Goal: Task Accomplishment & Management: Use online tool/utility

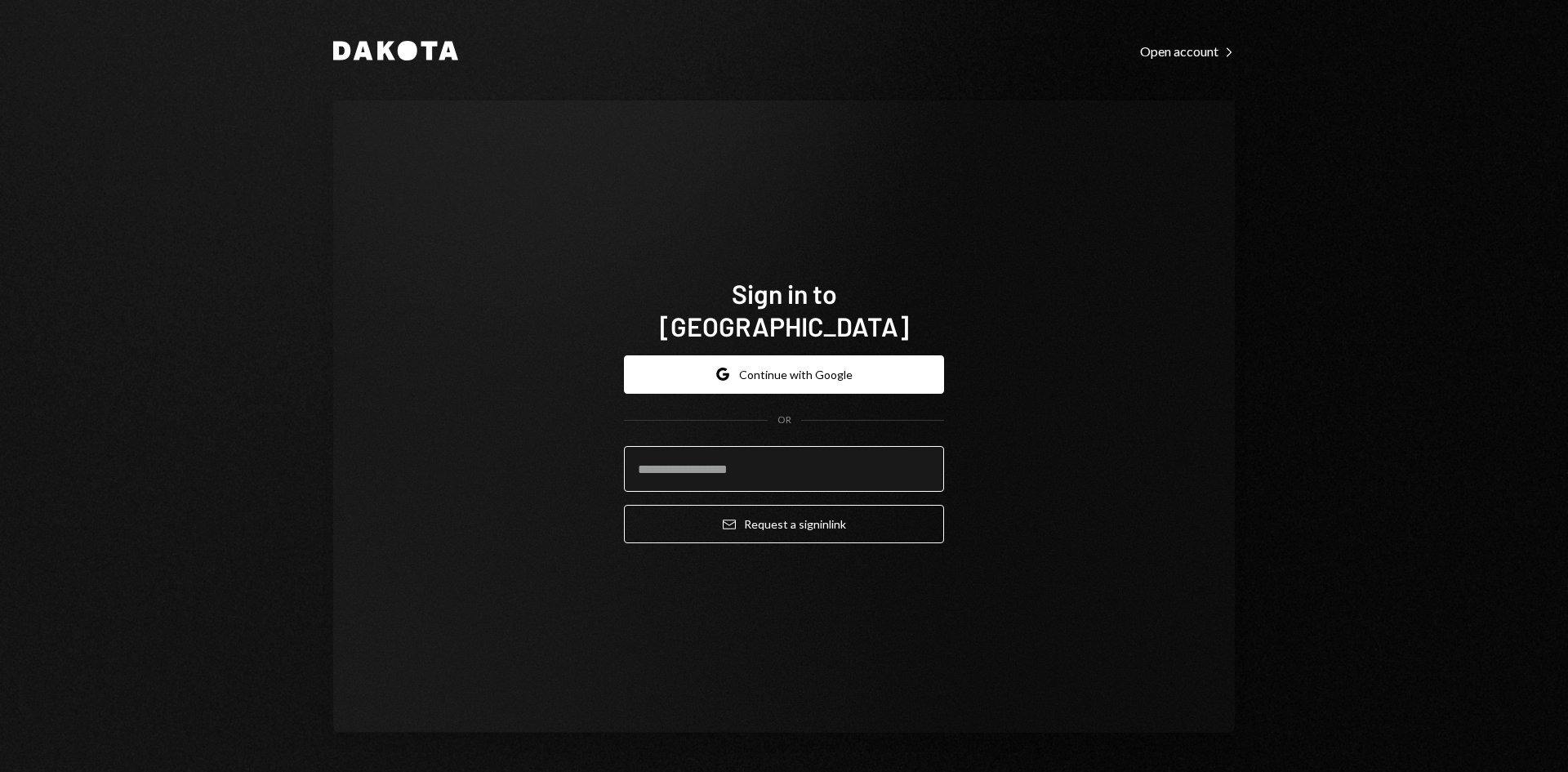
click at [705, 455] on input "email" at bounding box center [784, 469] width 320 height 46
type input "**********"
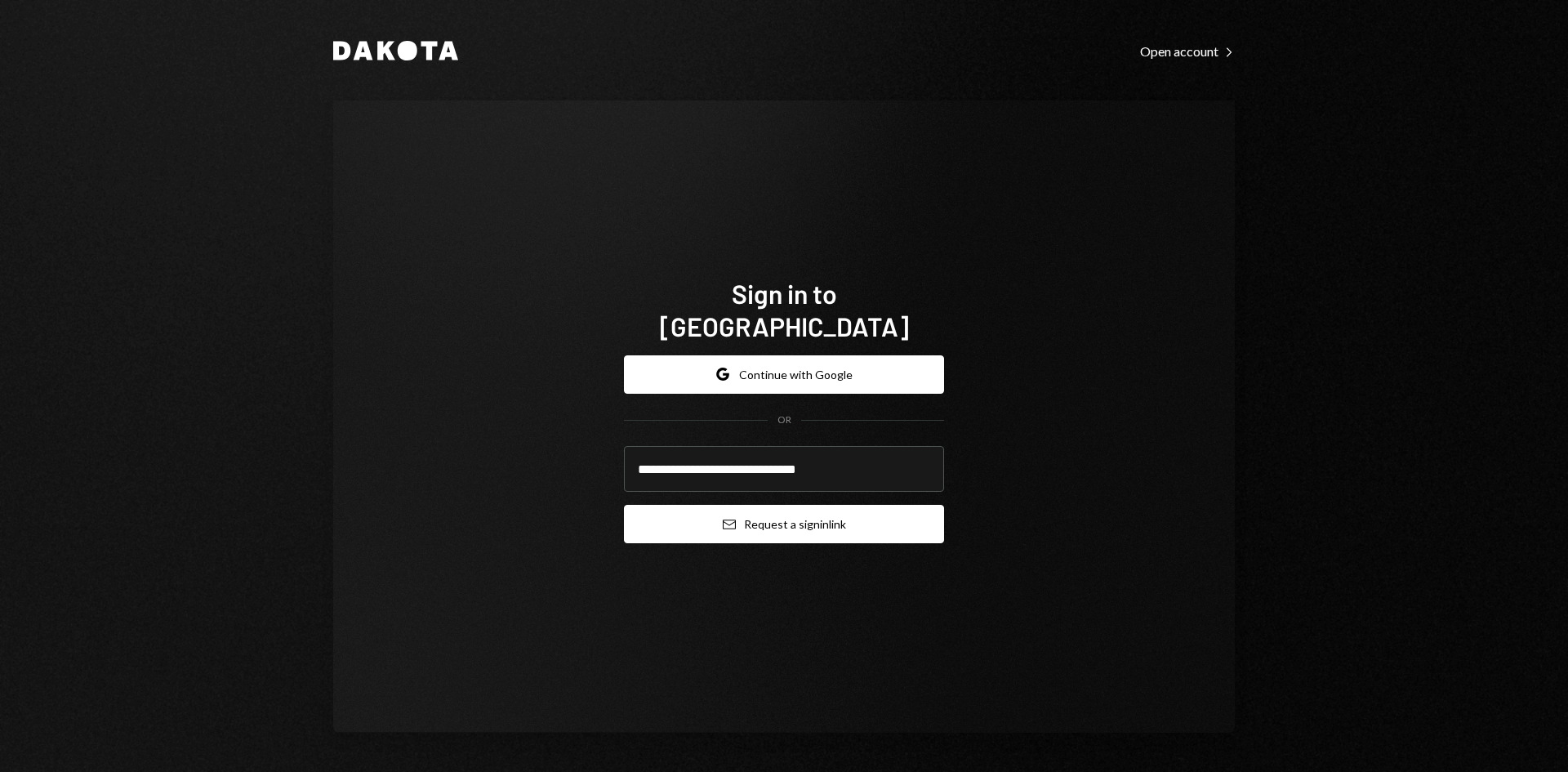
click at [758, 504] on button "Email Request a sign in link" at bounding box center [784, 523] width 320 height 39
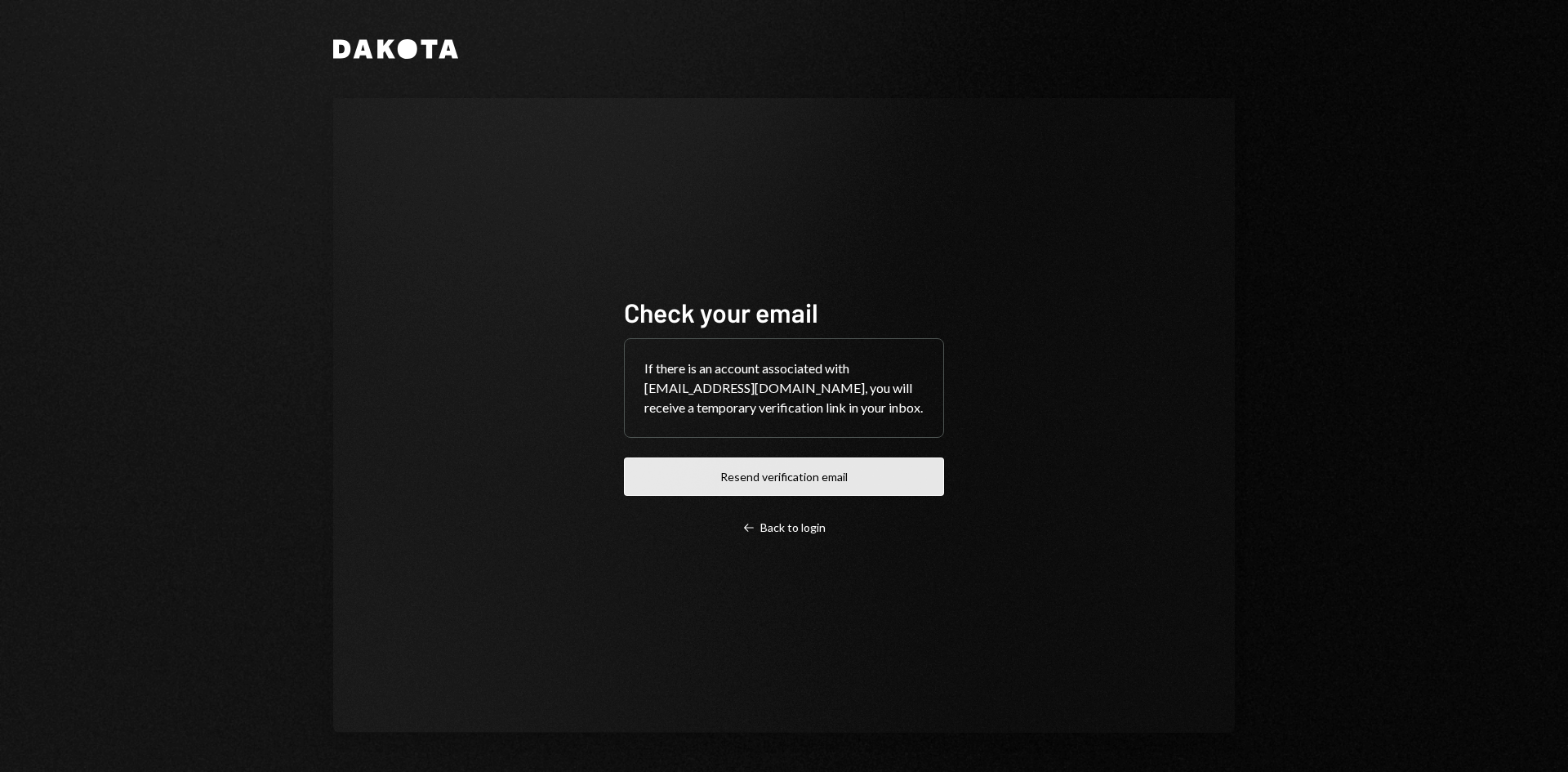
click at [824, 486] on button "Resend verification email" at bounding box center [784, 476] width 320 height 39
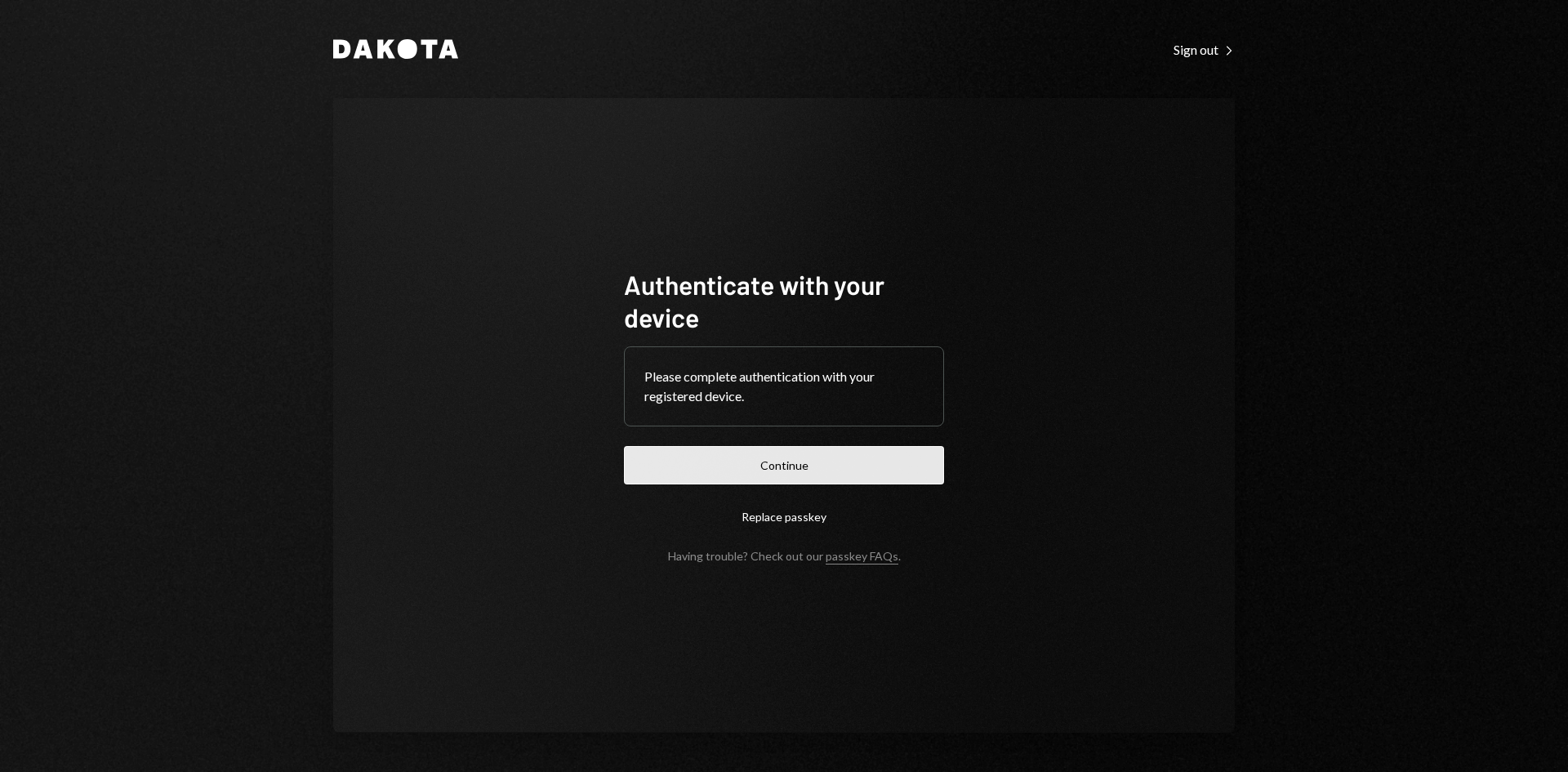
click at [776, 479] on button "Continue" at bounding box center [784, 465] width 320 height 39
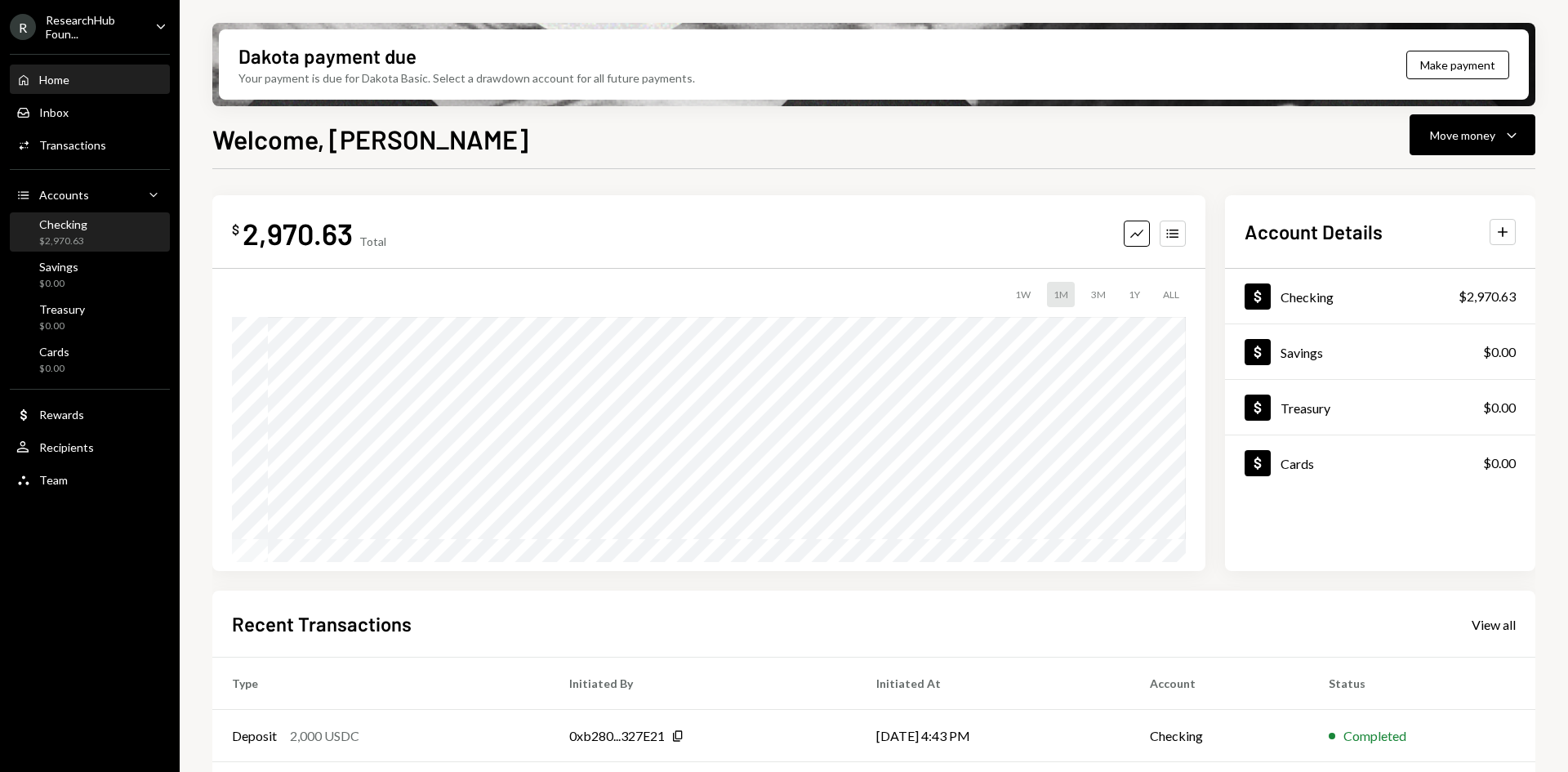
click at [72, 235] on div "$2,970.63" at bounding box center [63, 241] width 49 height 14
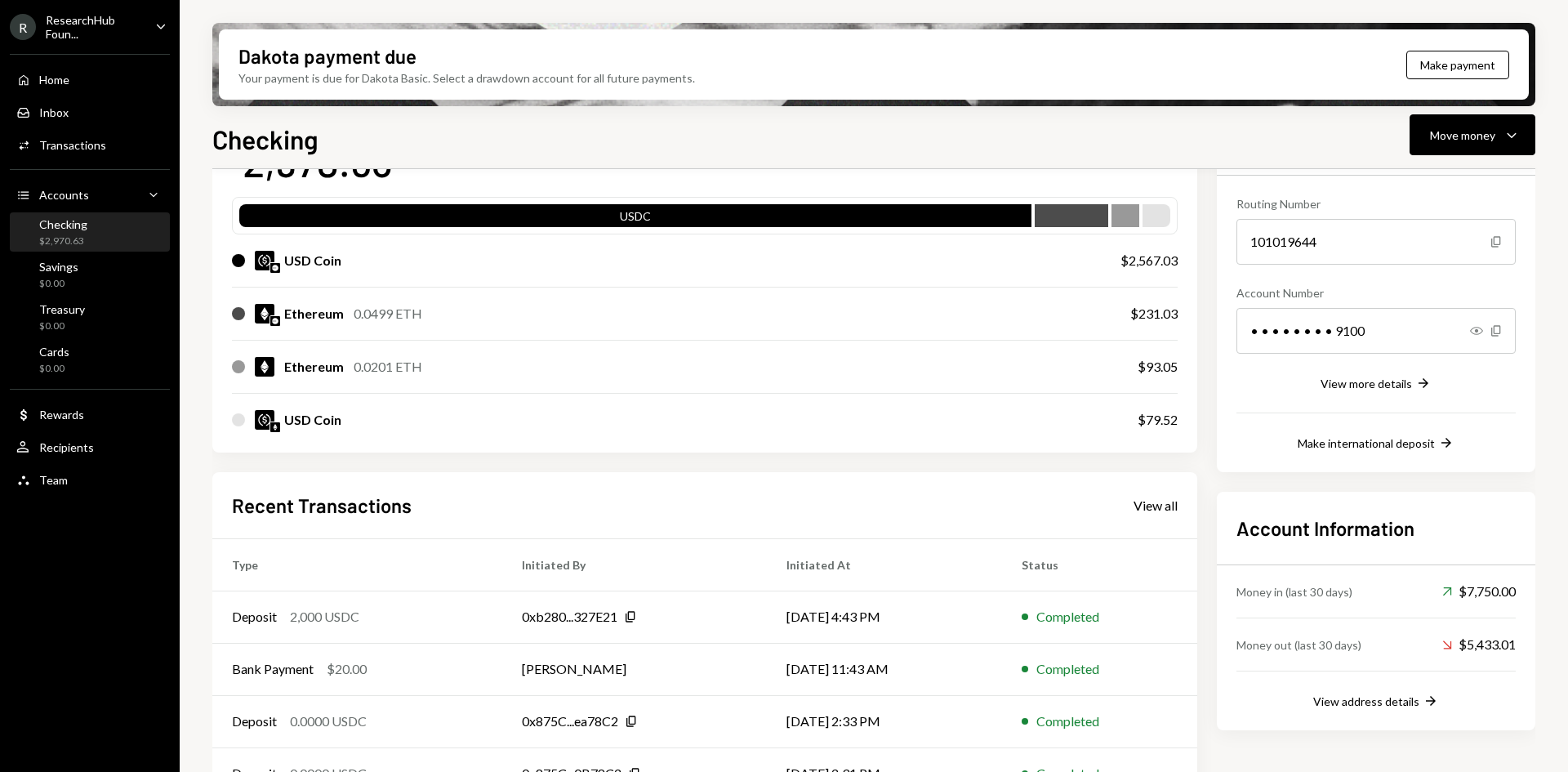
scroll to position [238, 0]
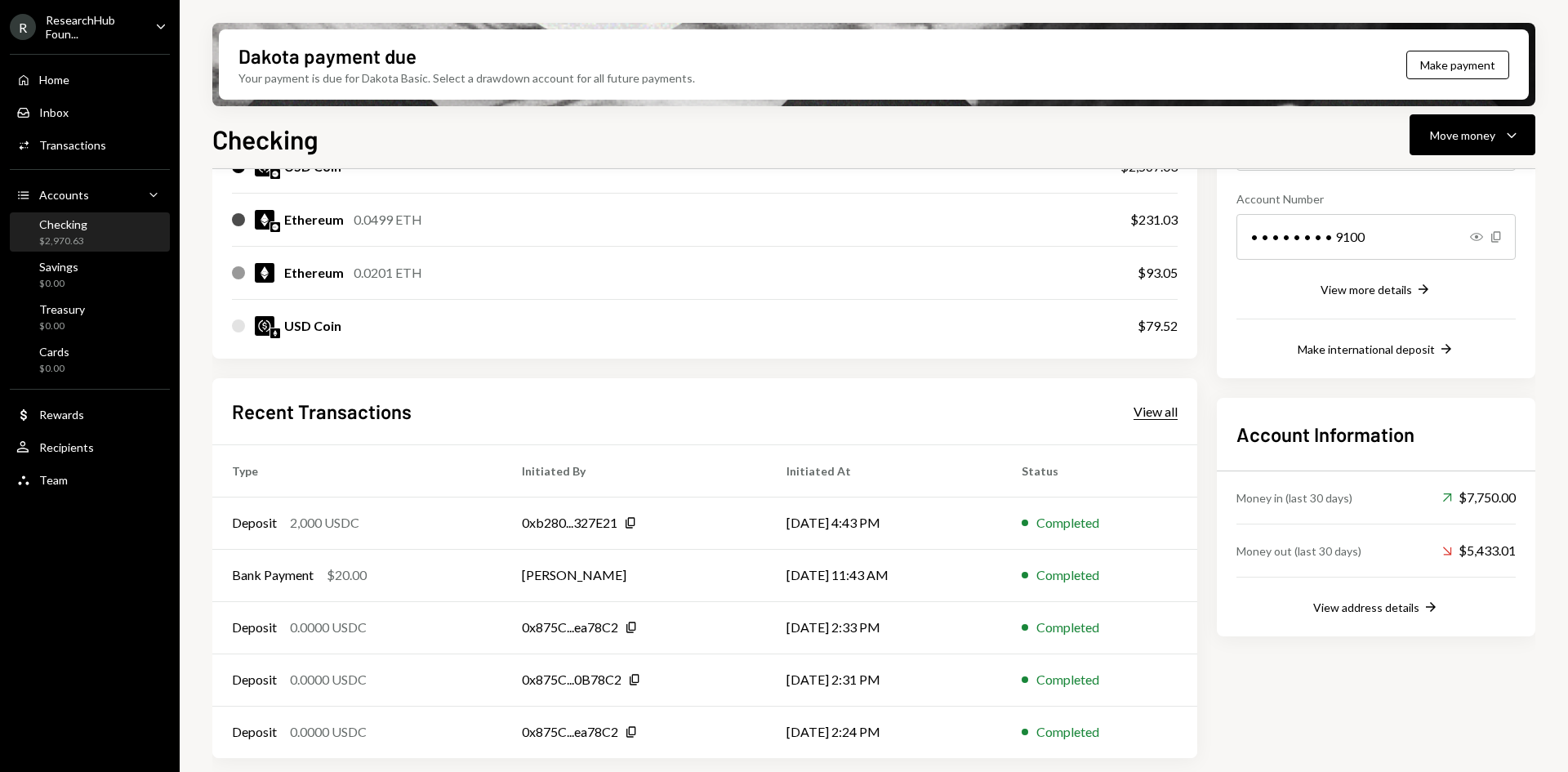
click at [1168, 415] on div "View all" at bounding box center [1156, 411] width 44 height 16
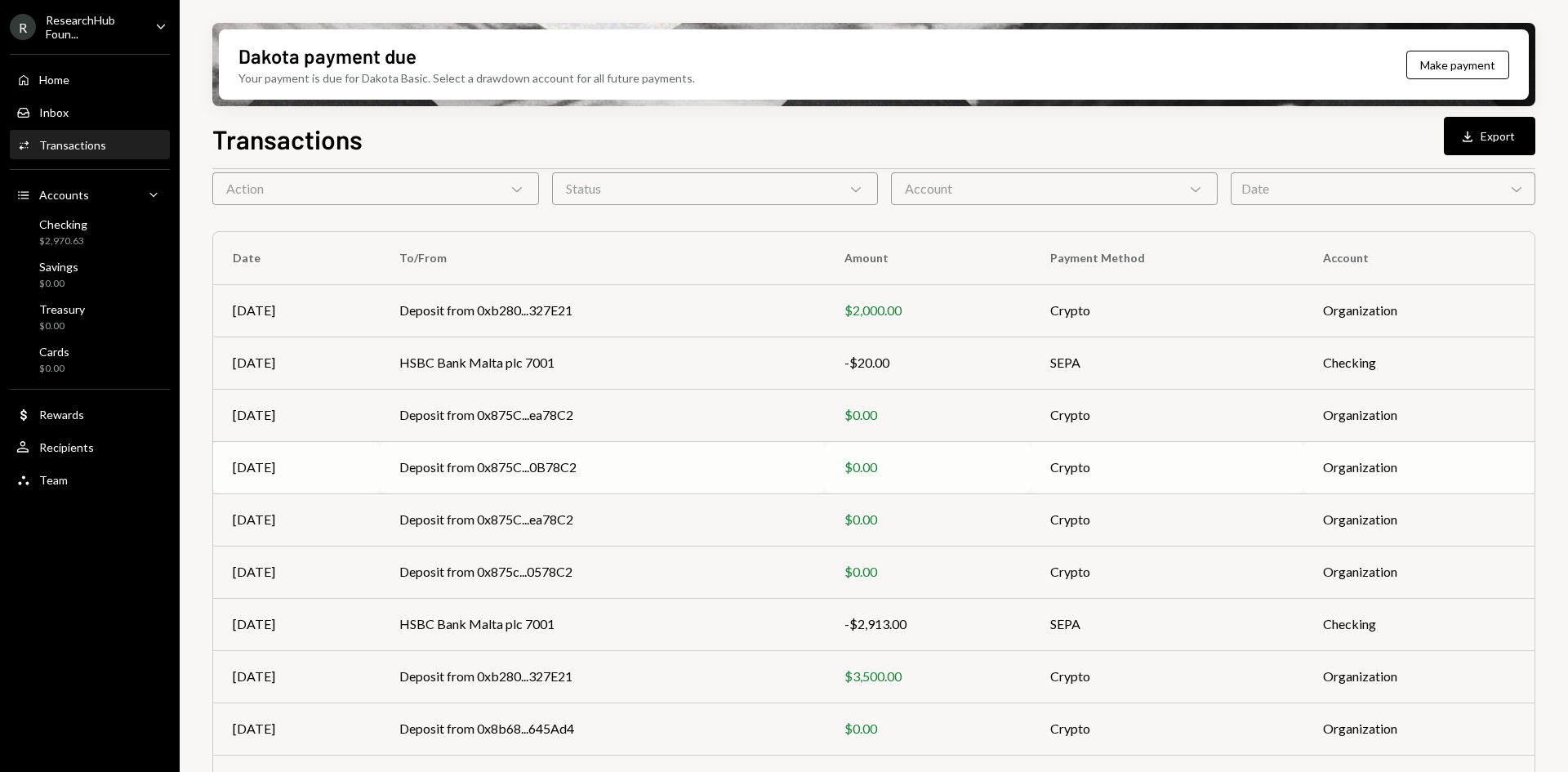
scroll to position [159, 0]
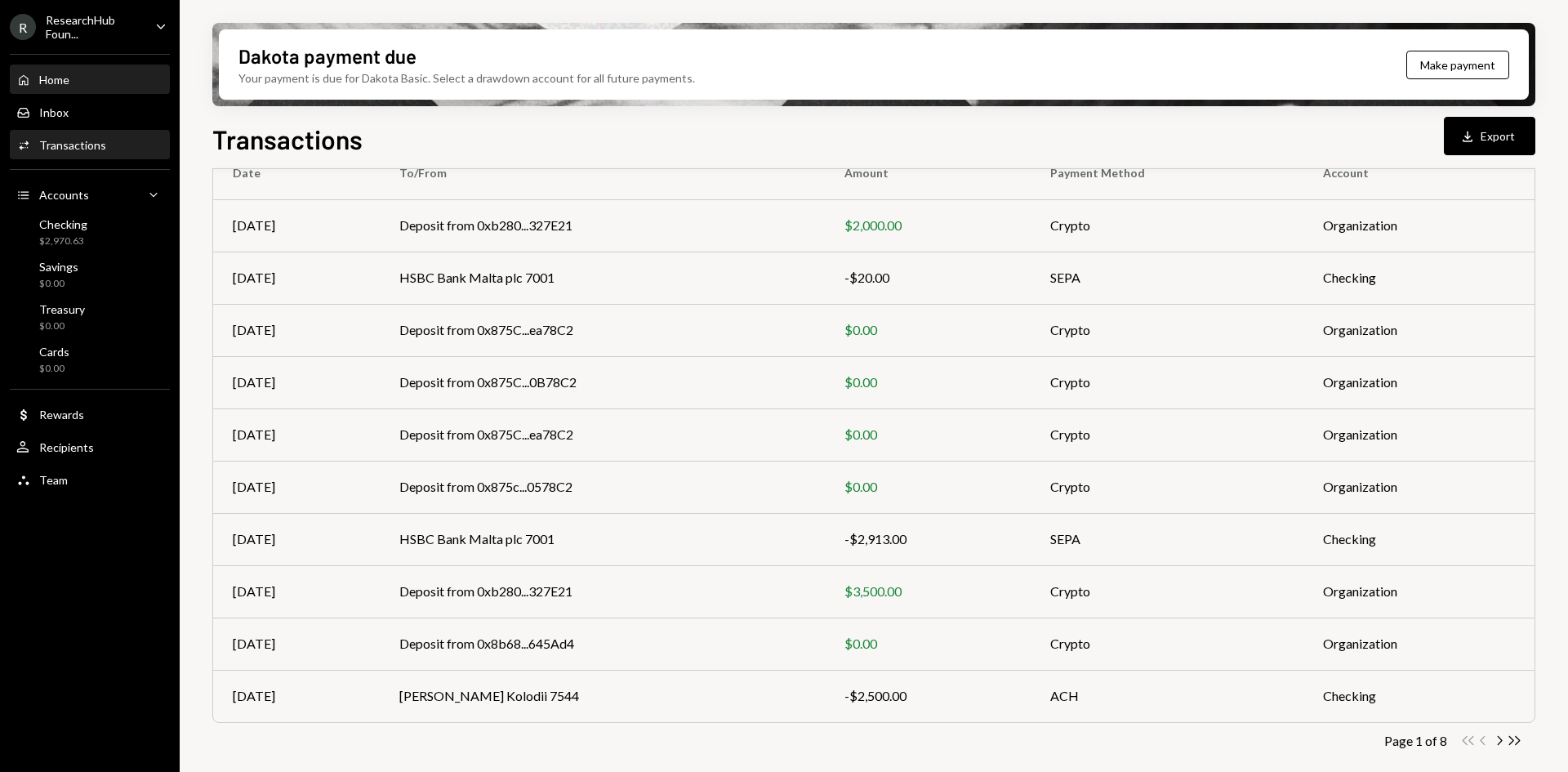
click at [90, 74] on div "Home Home" at bounding box center [89, 79] width 147 height 15
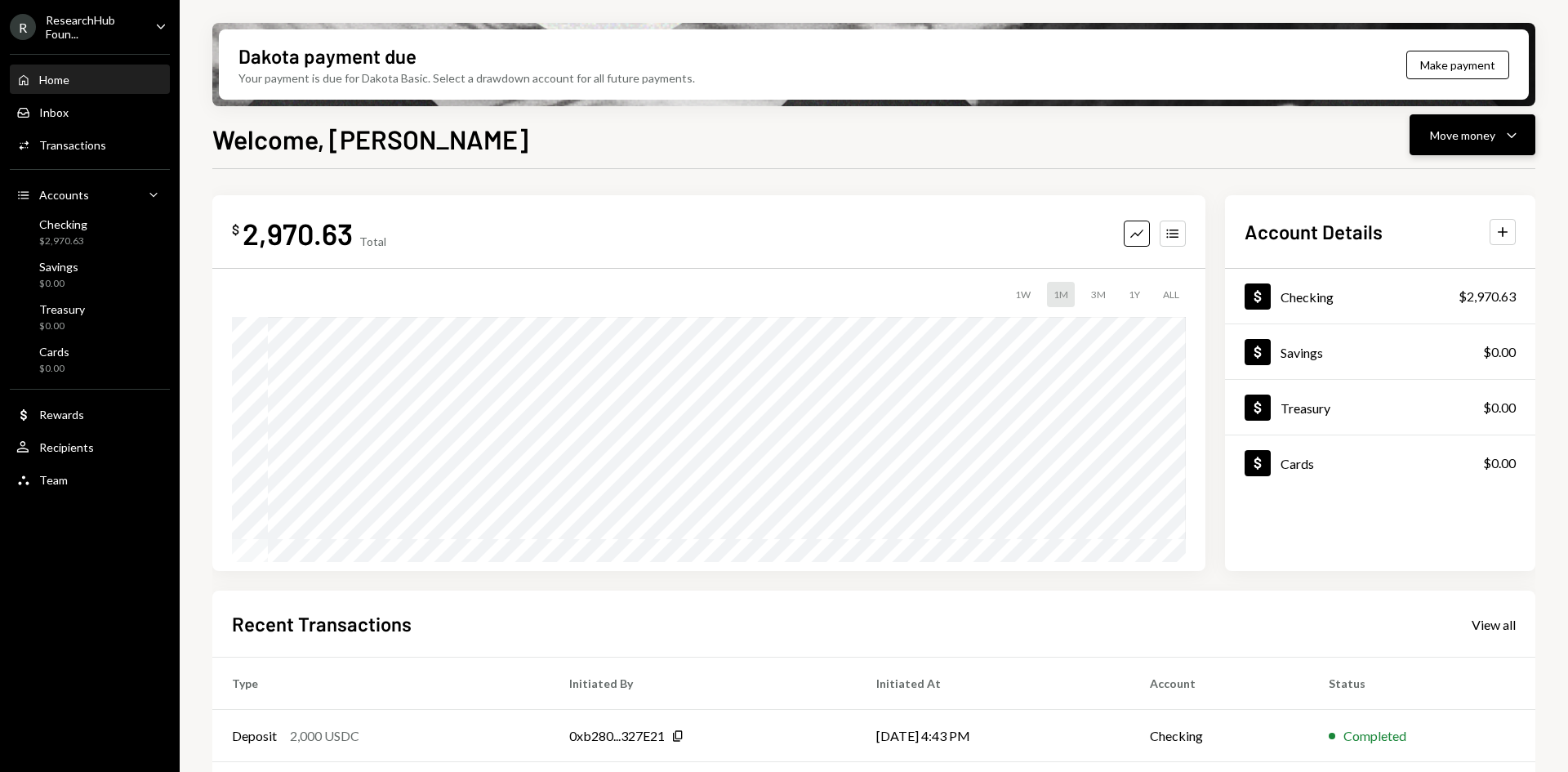
click at [1460, 130] on div "Move money" at bounding box center [1463, 135] width 65 height 17
click at [1426, 174] on div "Withdraw Send" at bounding box center [1447, 183] width 164 height 37
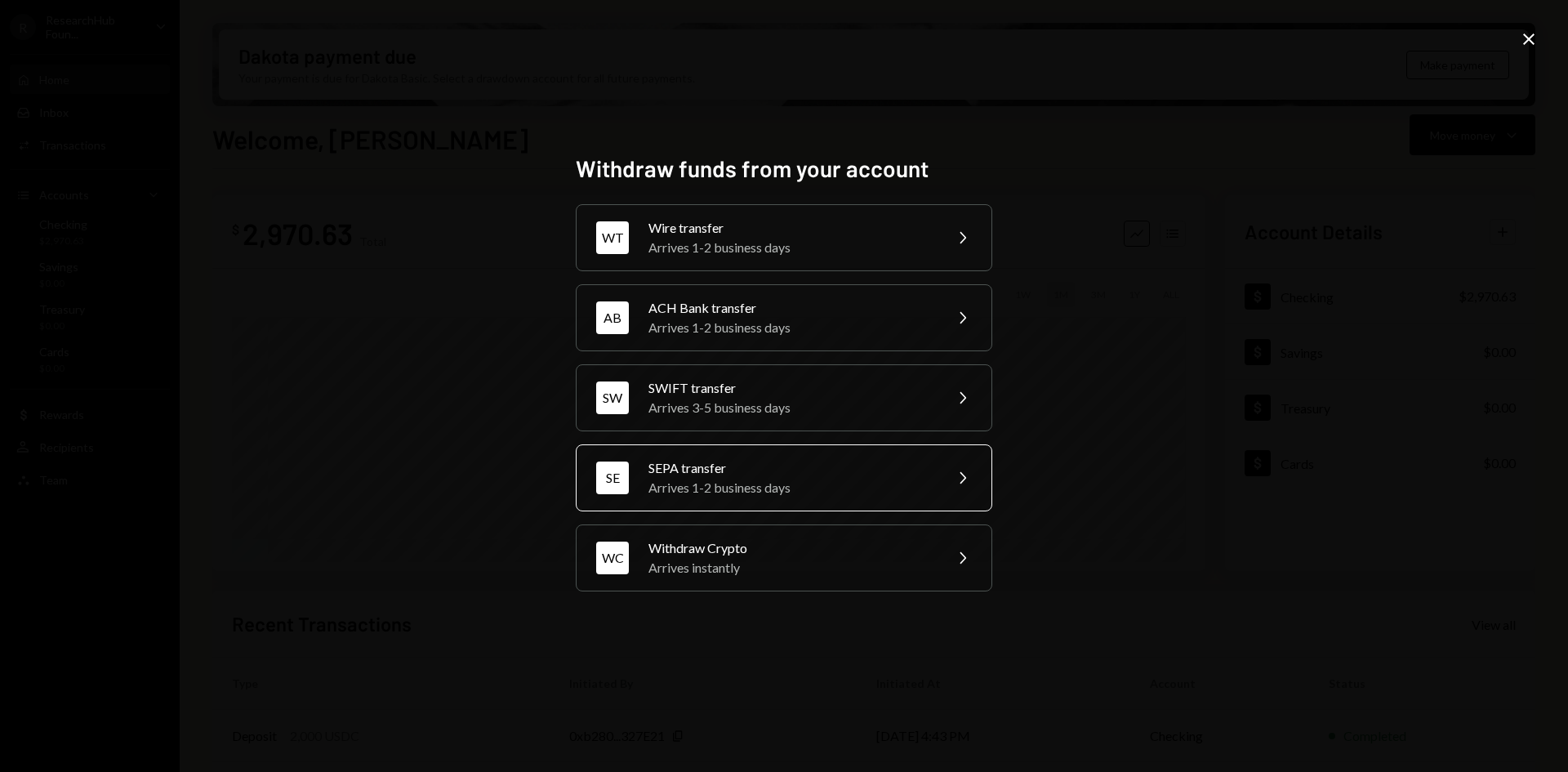
click at [759, 475] on div "SEPA transfer" at bounding box center [790, 468] width 284 height 20
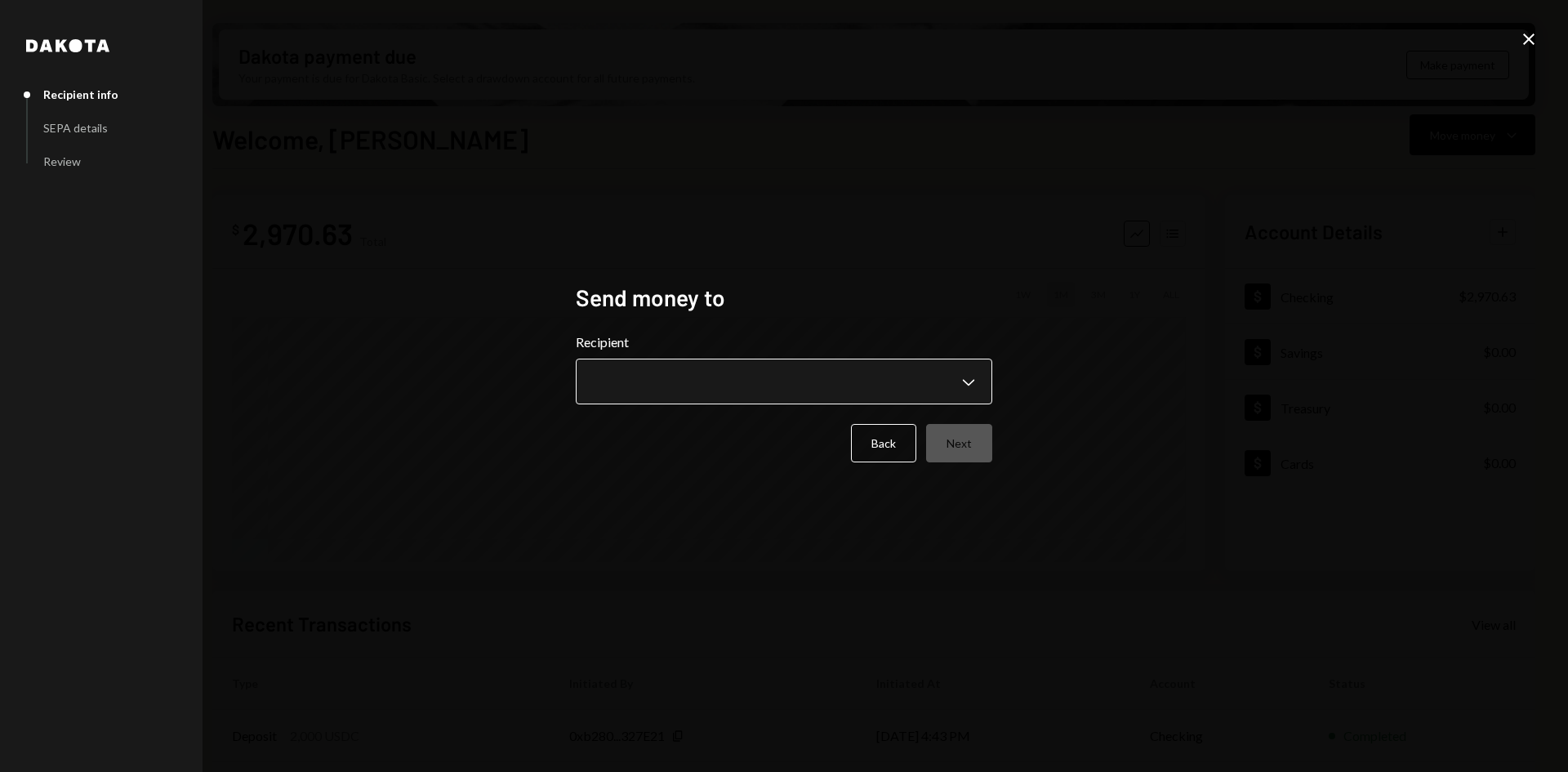
click at [772, 374] on body "R ResearchHub Foun... Caret Down Home Home Inbox Inbox Activities Transactions …" at bounding box center [784, 386] width 1568 height 772
drag, startPoint x: 769, startPoint y: 424, endPoint x: 770, endPoint y: 531, distance: 107.0
click at [759, 531] on body "R ResearchHub Foun... Caret Down Home Home Inbox Inbox Activities Transactions …" at bounding box center [784, 386] width 1568 height 772
click at [884, 484] on div "**********" at bounding box center [784, 386] width 416 height 206
click at [885, 448] on button "Back" at bounding box center [884, 443] width 65 height 39
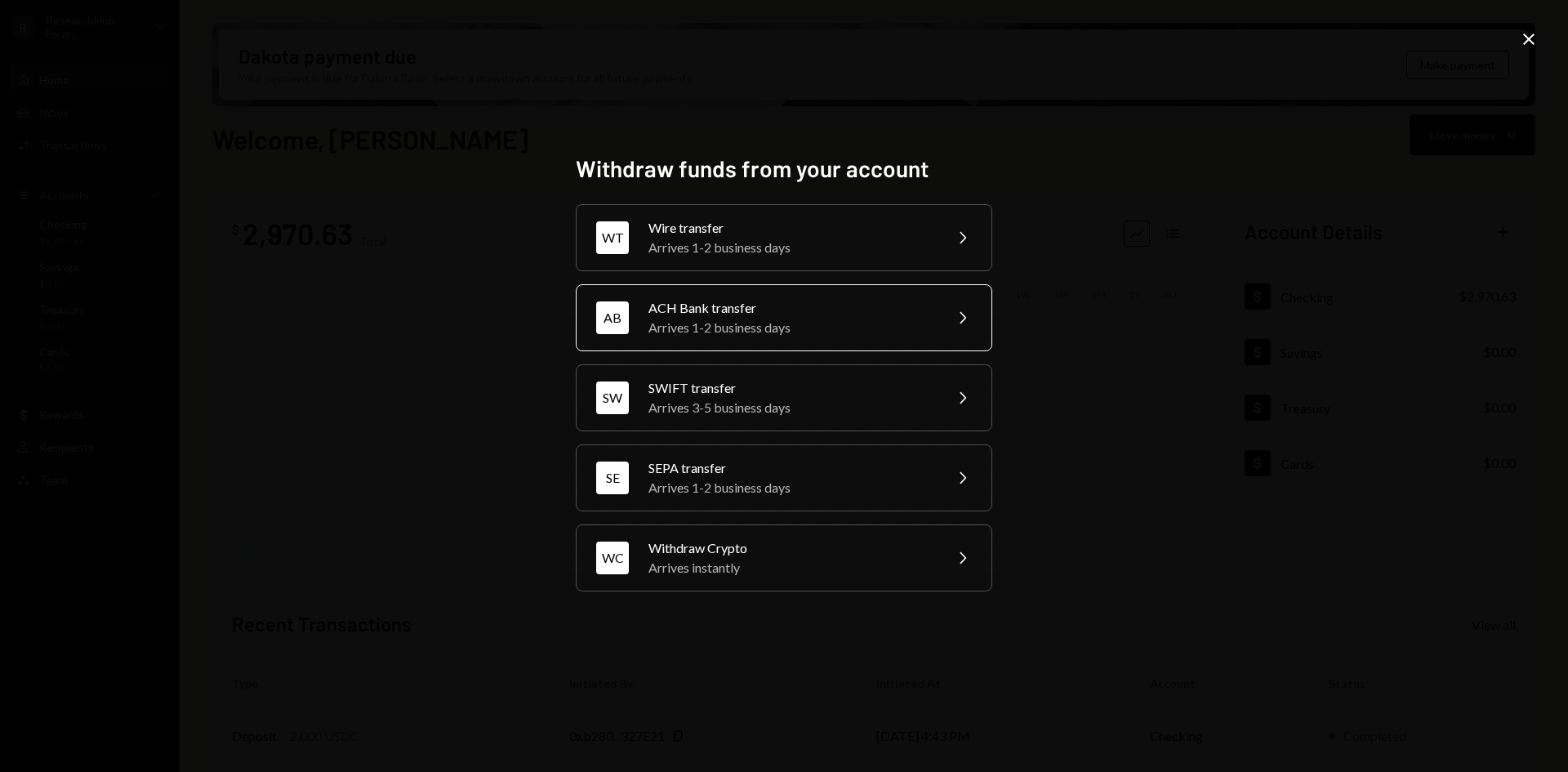
click at [861, 314] on div "ACH Bank transfer" at bounding box center [790, 308] width 284 height 20
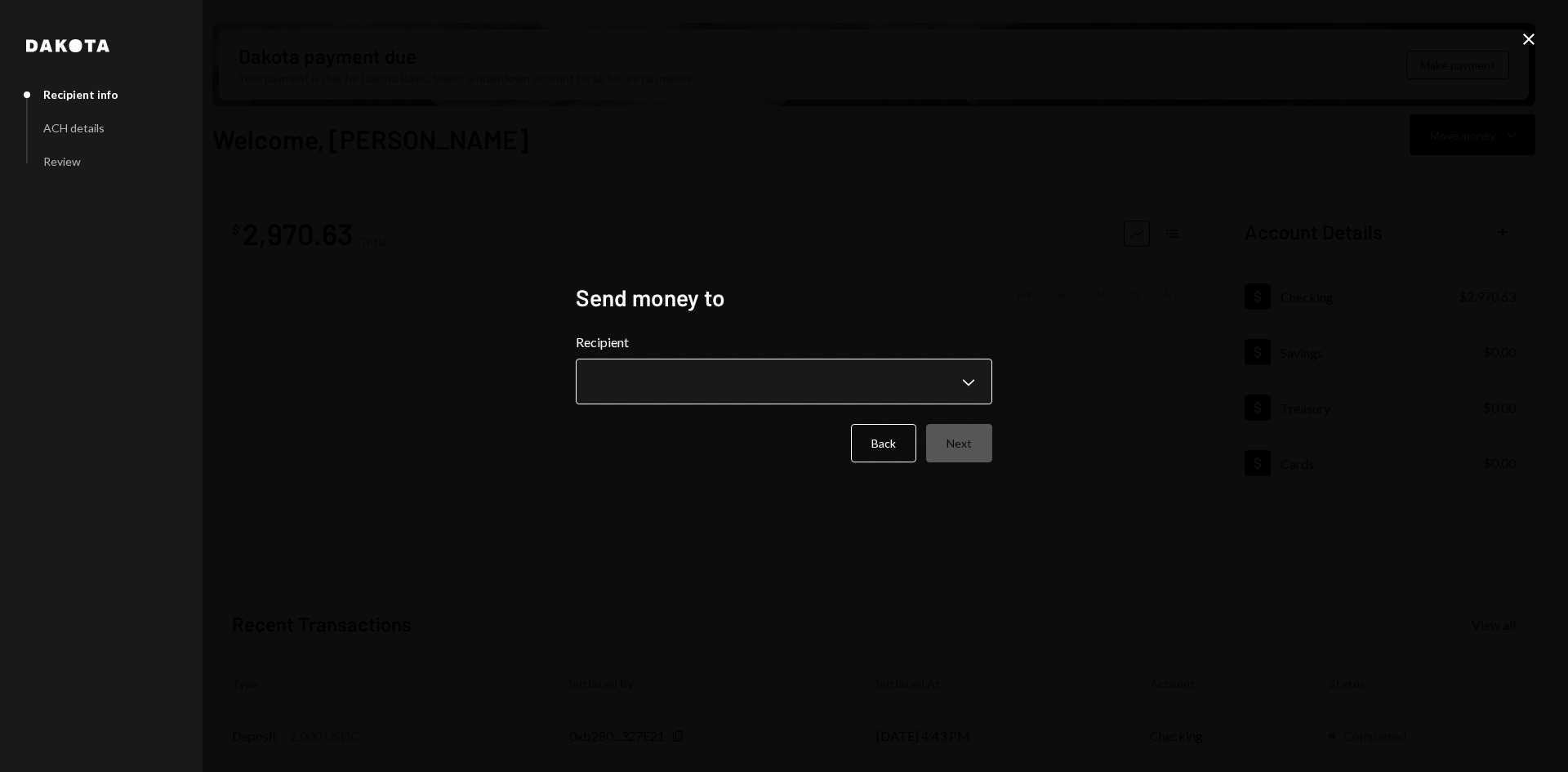
click at [825, 372] on body "R ResearchHub Foun... Caret Down Home Home Inbox Inbox Activities Transactions …" at bounding box center [784, 386] width 1568 height 772
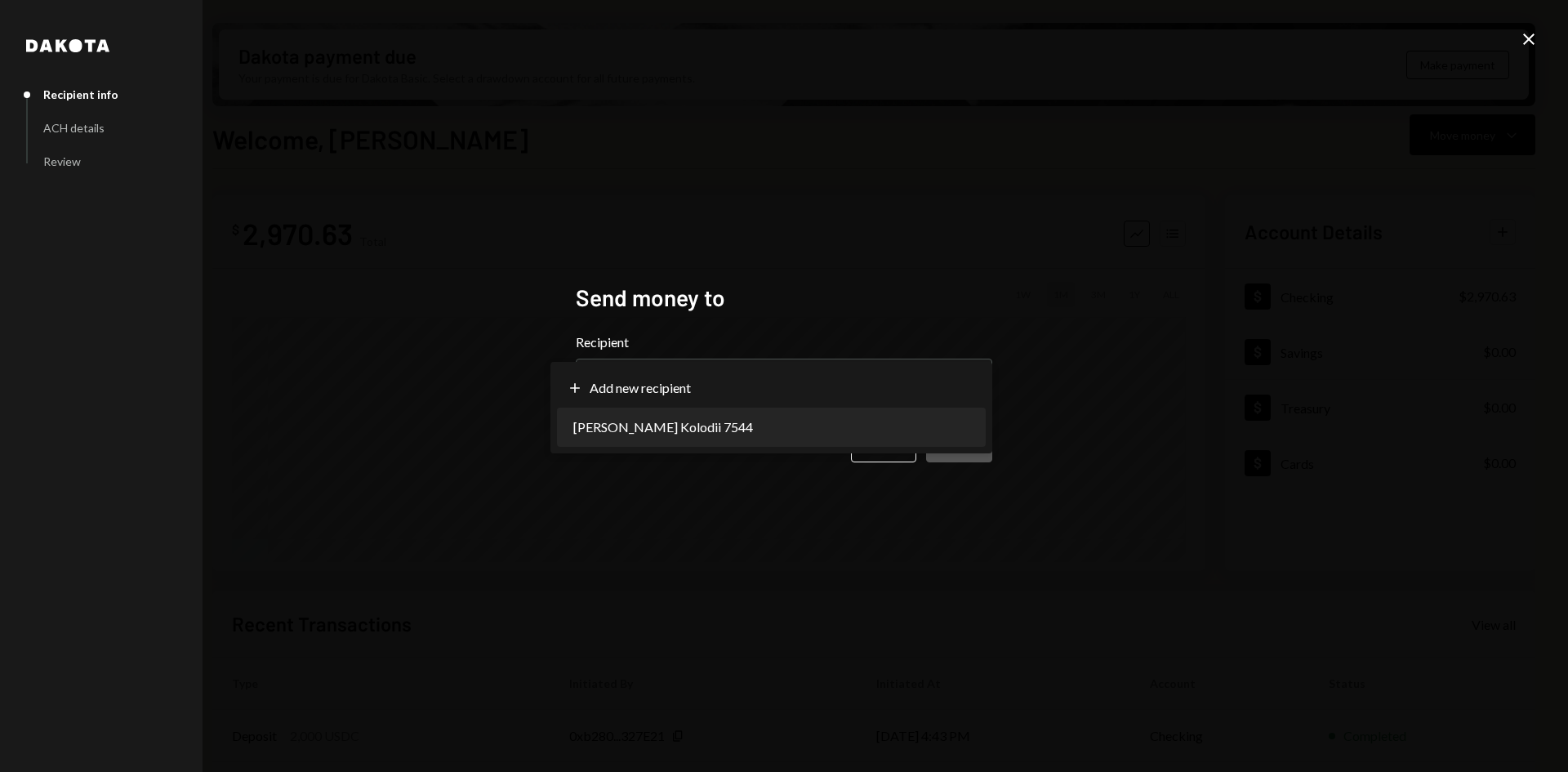
select select "**********"
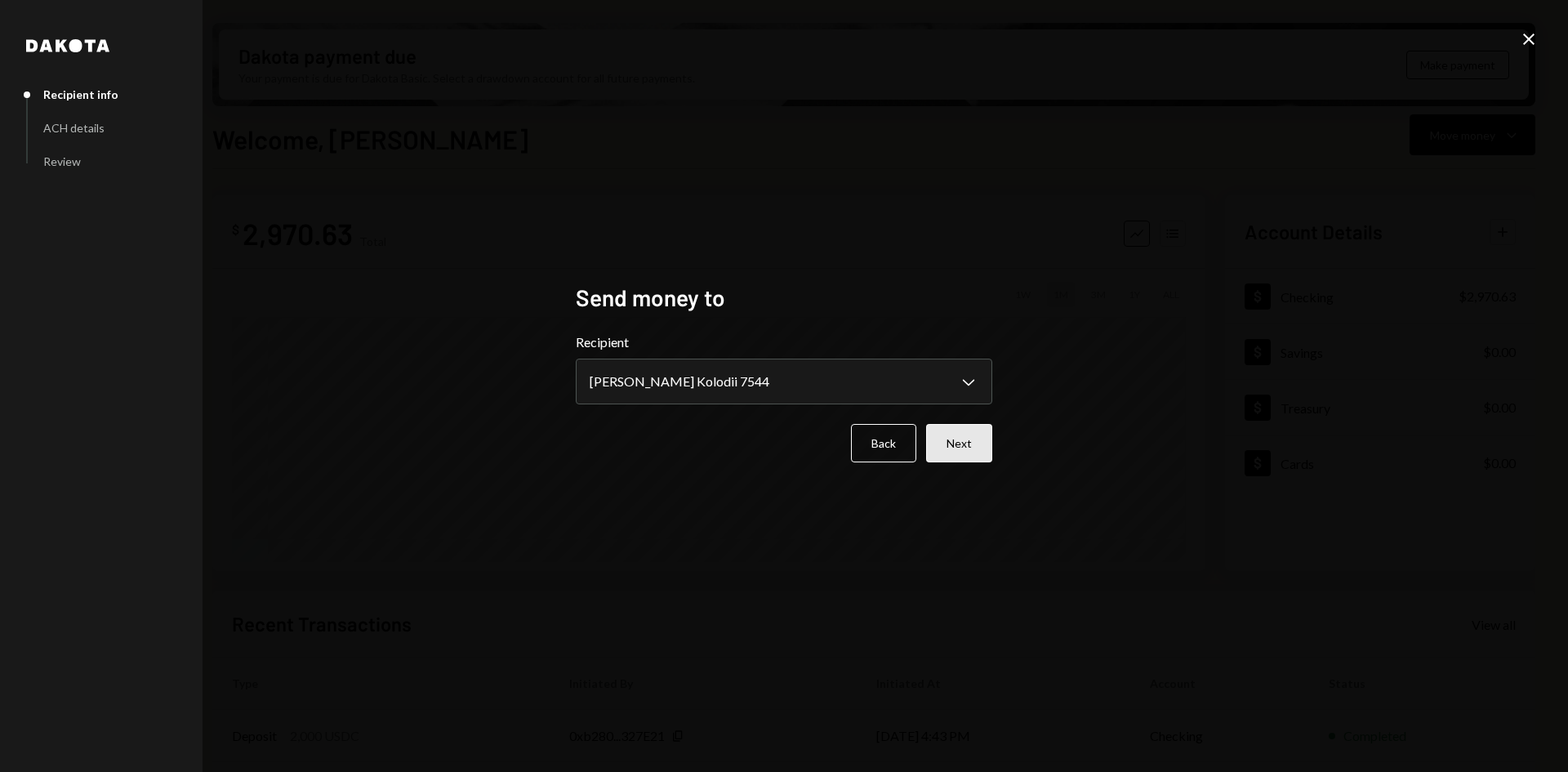
click at [953, 433] on button "Next" at bounding box center [958, 443] width 66 height 39
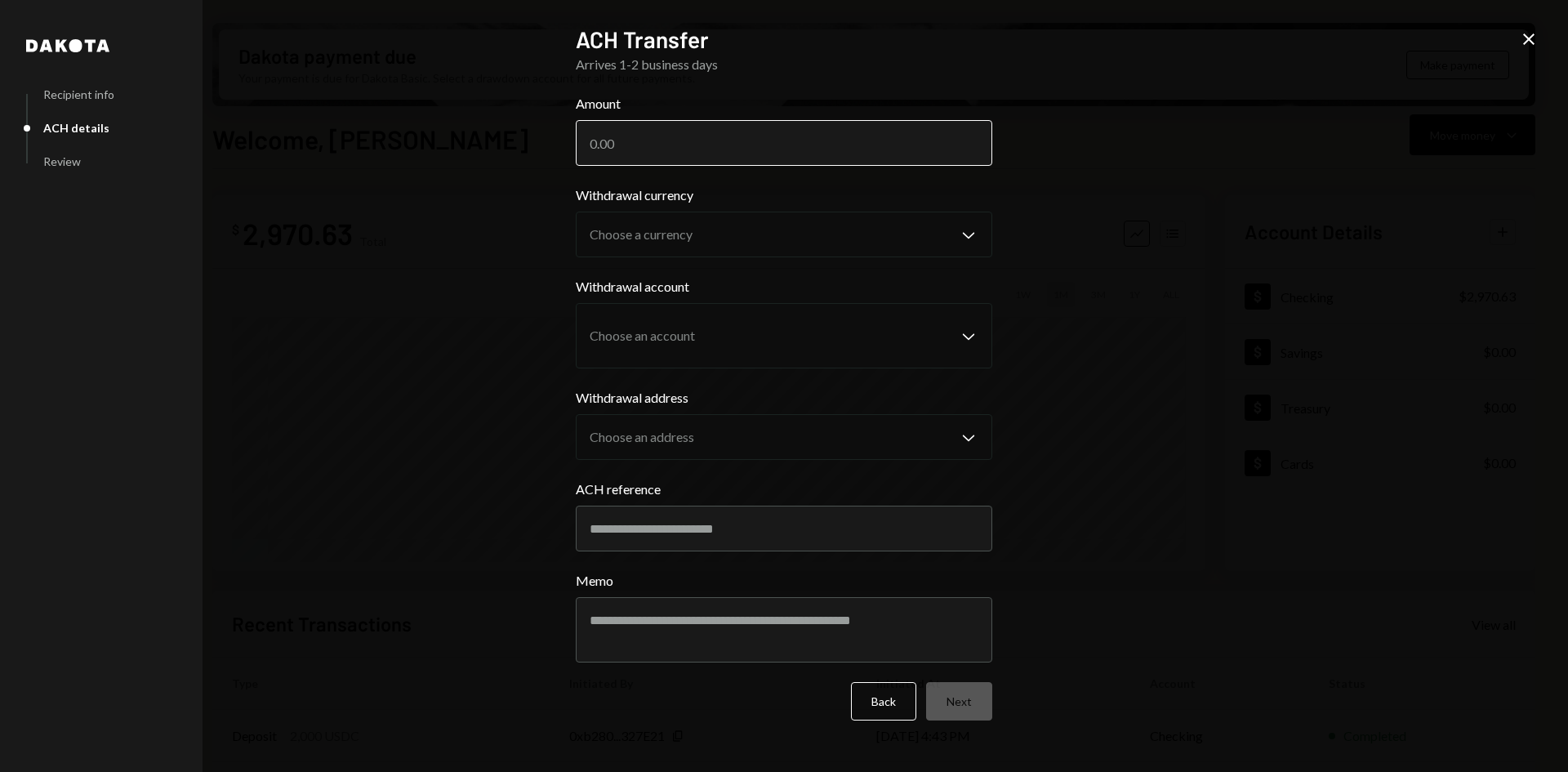
click at [762, 148] on input "Amount" at bounding box center [784, 143] width 416 height 46
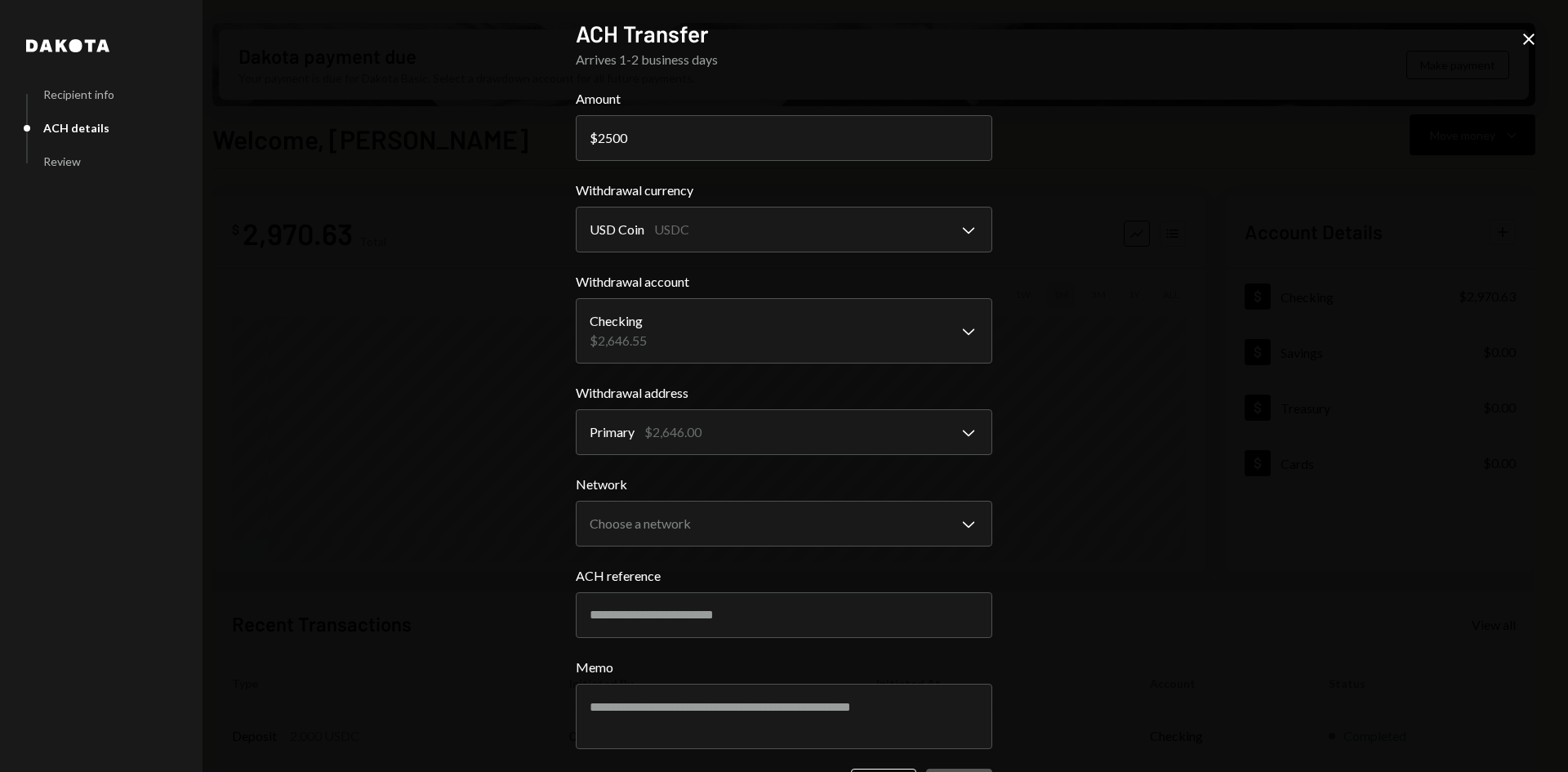
type input "2500"
click at [420, 332] on div "**********" at bounding box center [784, 386] width 1568 height 772
click at [696, 517] on body "R ResearchHub Foun... Caret Down Home Home Inbox Inbox Activities Transactions …" at bounding box center [784, 386] width 1568 height 772
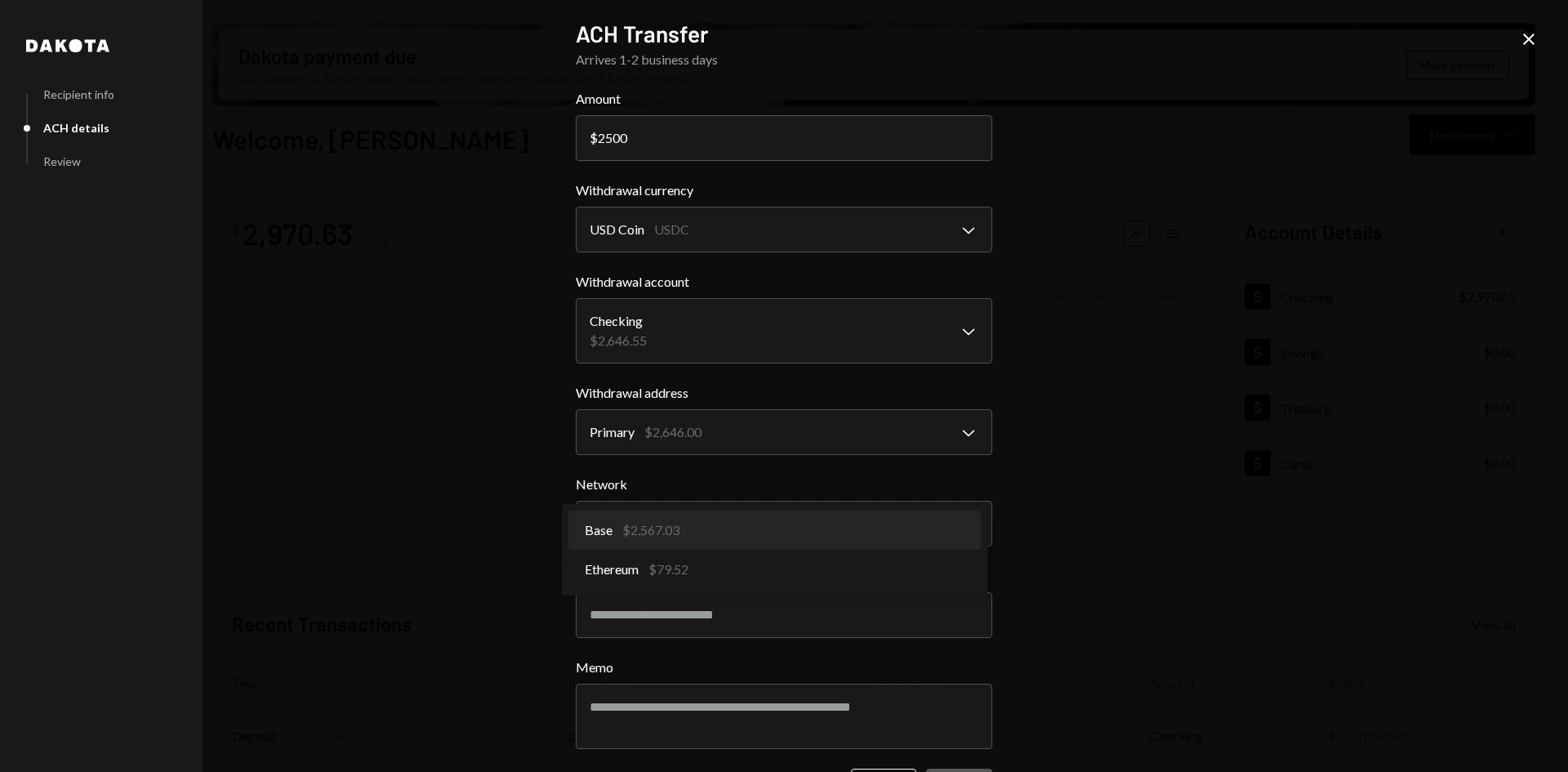
select select "**********"
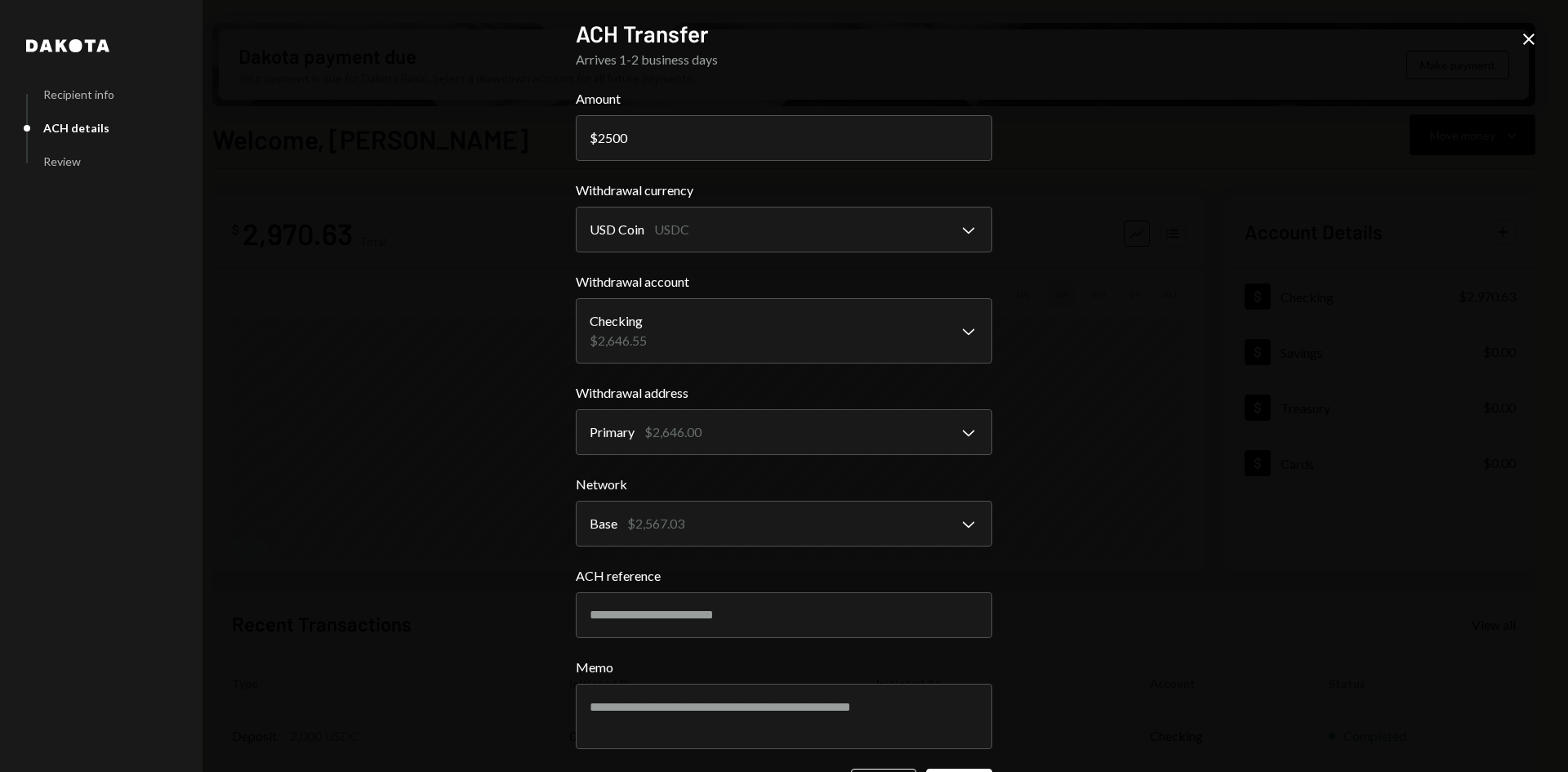
scroll to position [61, 0]
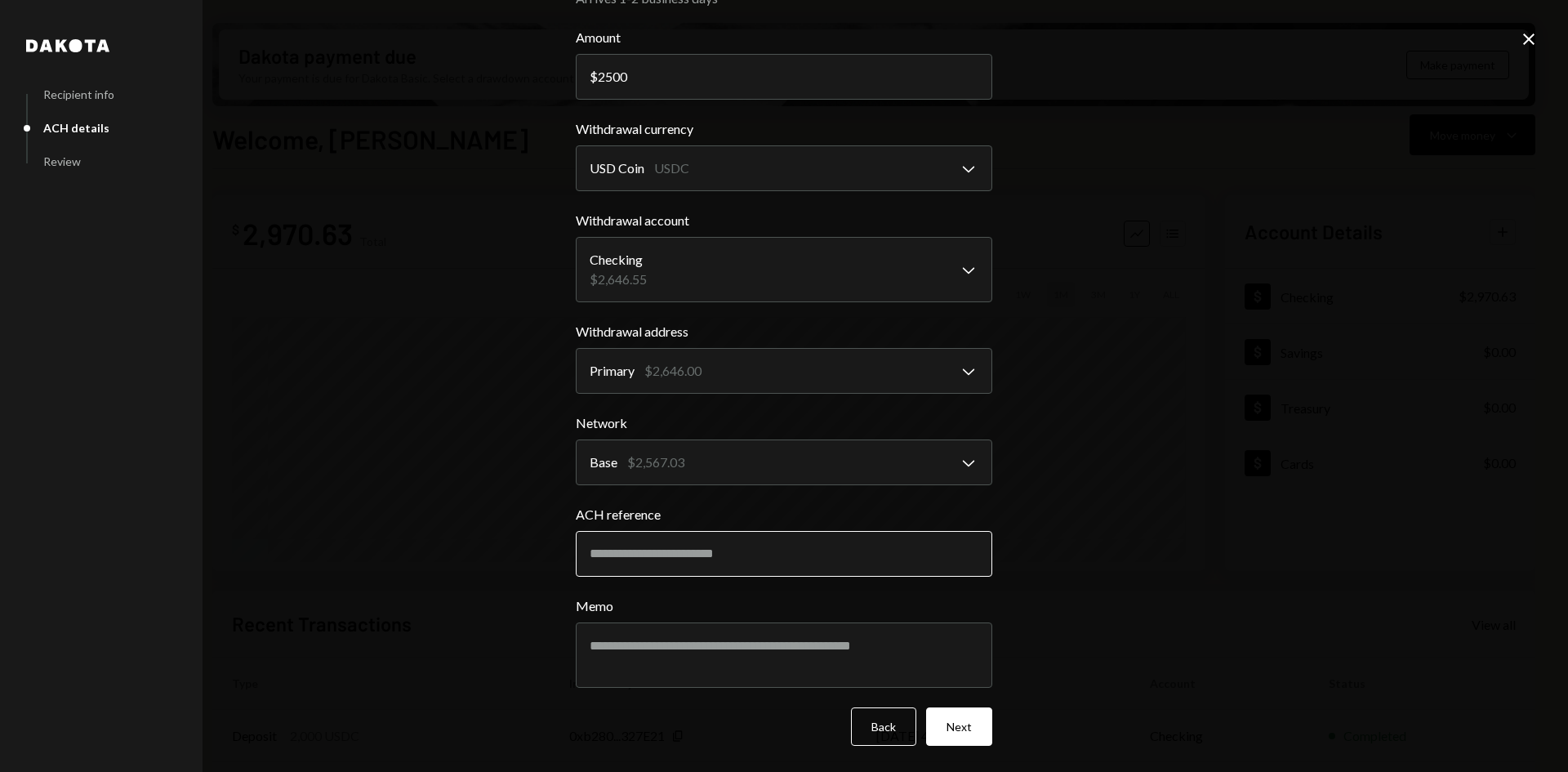
click at [652, 555] on input "ACH reference" at bounding box center [784, 554] width 416 height 46
click at [516, 597] on div "**********" at bounding box center [784, 386] width 1568 height 772
click at [610, 552] on input "ACH reference" at bounding box center [784, 554] width 416 height 46
type input "***"
click at [1120, 349] on div "**********" at bounding box center [784, 386] width 1568 height 772
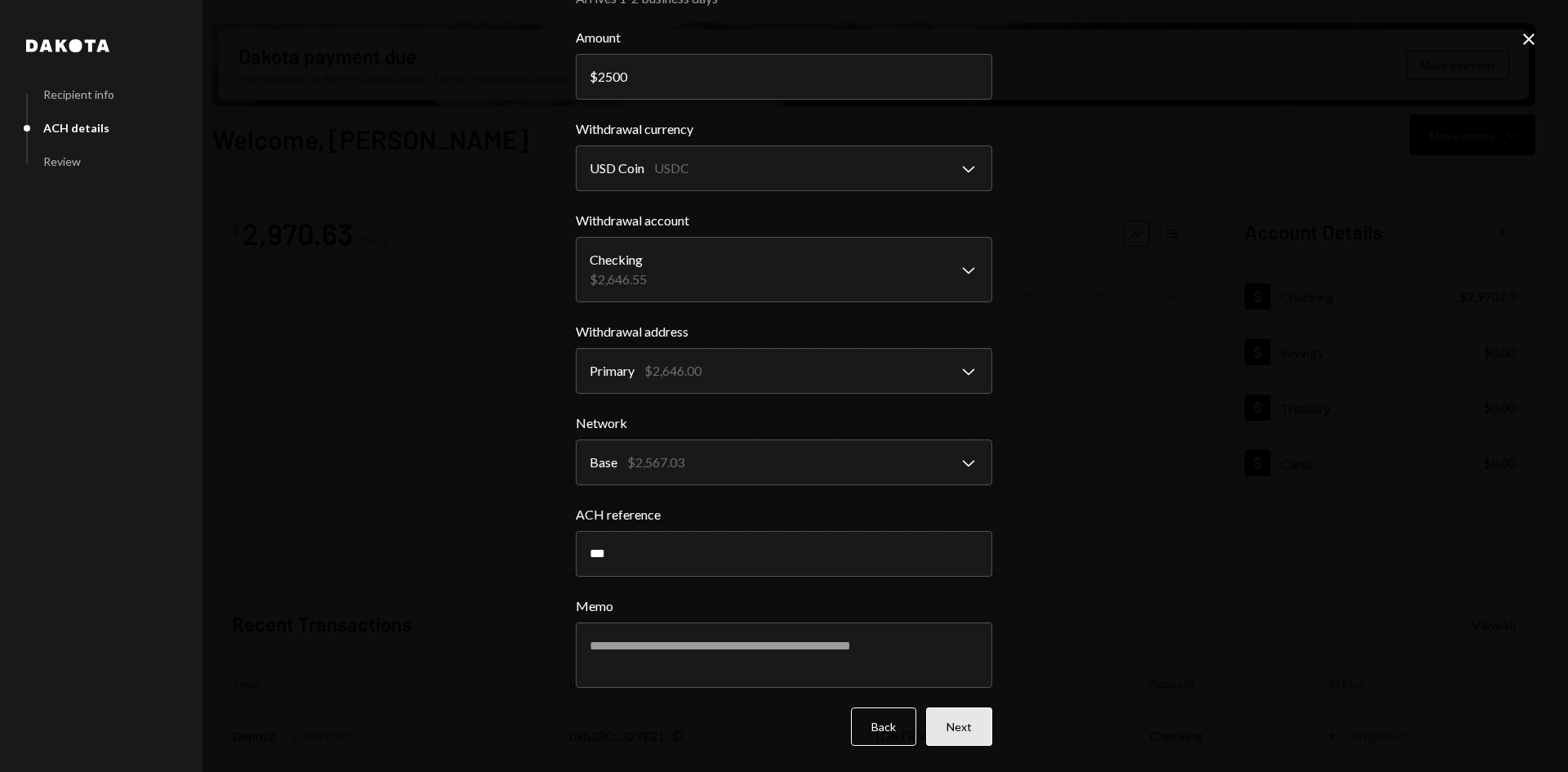
click at [927, 724] on button "Next" at bounding box center [958, 726] width 66 height 39
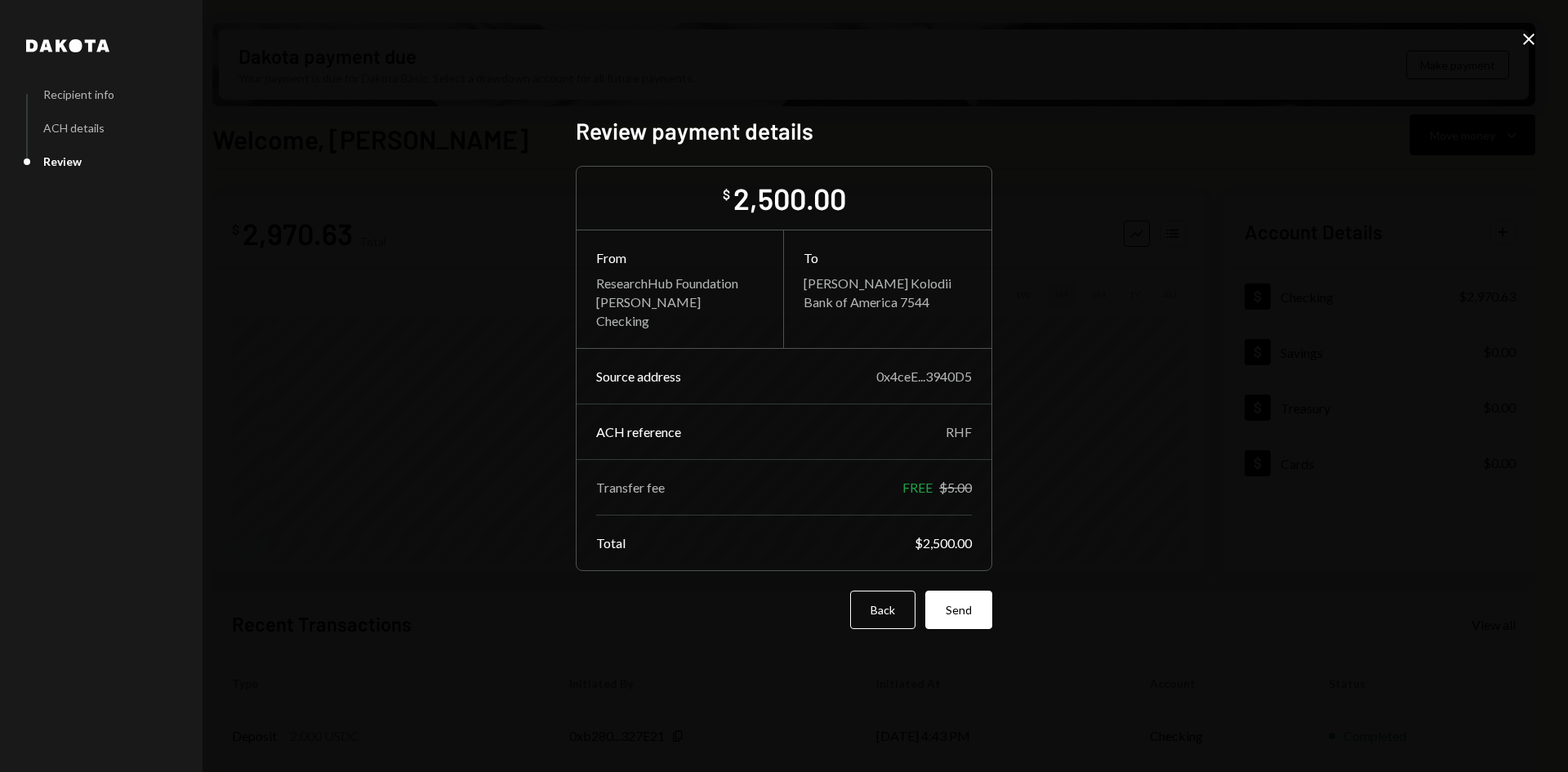
scroll to position [0, 0]
click at [952, 607] on button "Send" at bounding box center [959, 609] width 67 height 39
click at [960, 595] on button "Send" at bounding box center [959, 609] width 67 height 39
click at [964, 622] on button "Send" at bounding box center [959, 609] width 67 height 39
click at [964, 620] on div "Back Send" at bounding box center [784, 609] width 416 height 39
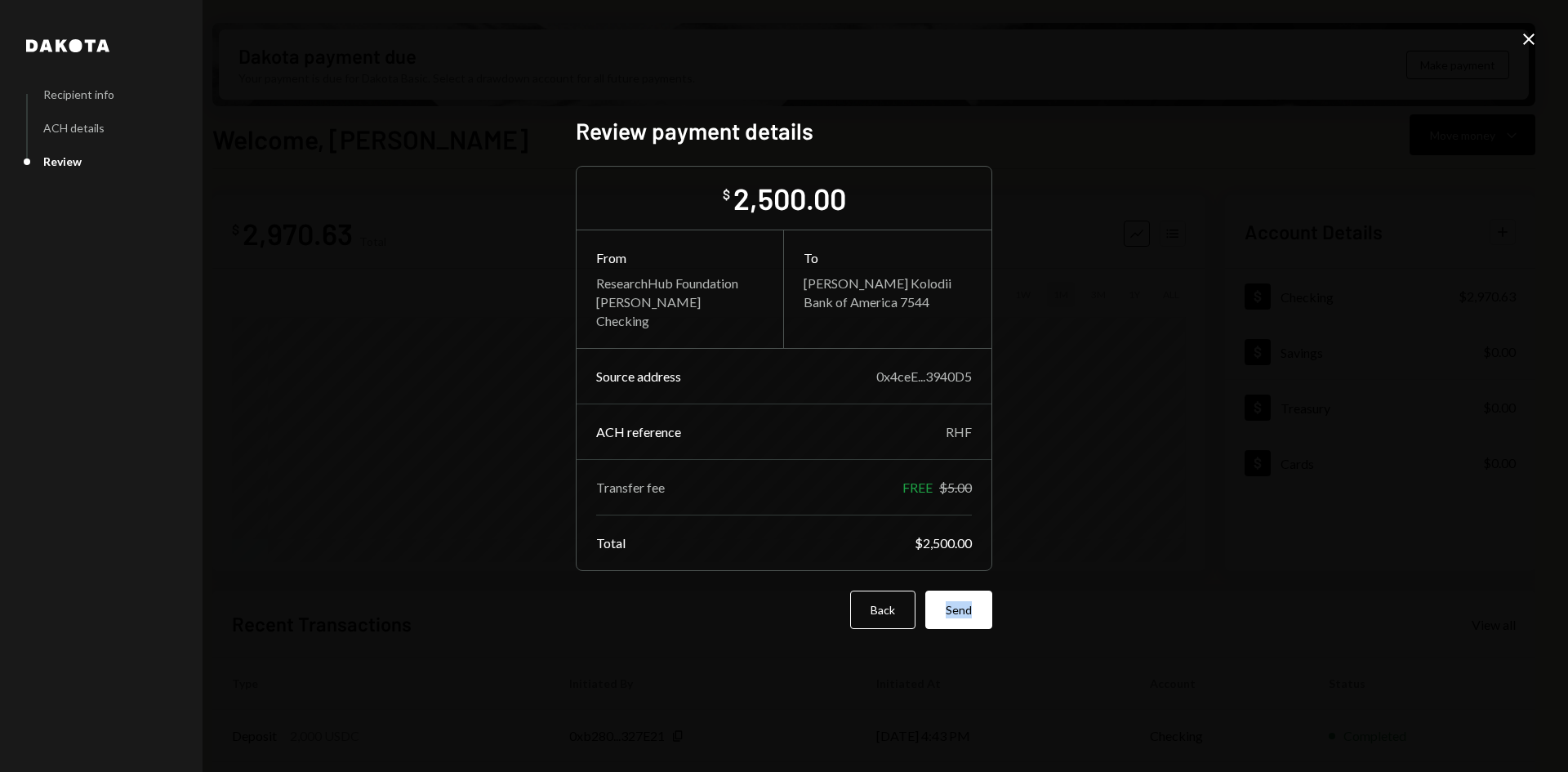
click at [964, 620] on button "Send" at bounding box center [959, 609] width 67 height 39
click at [1538, 44] on div "Dakota Recipient info ACH details Review Review payment details $ 2,500.00 From…" at bounding box center [784, 386] width 1568 height 772
click at [1529, 39] on icon "Close" at bounding box center [1529, 40] width 20 height 20
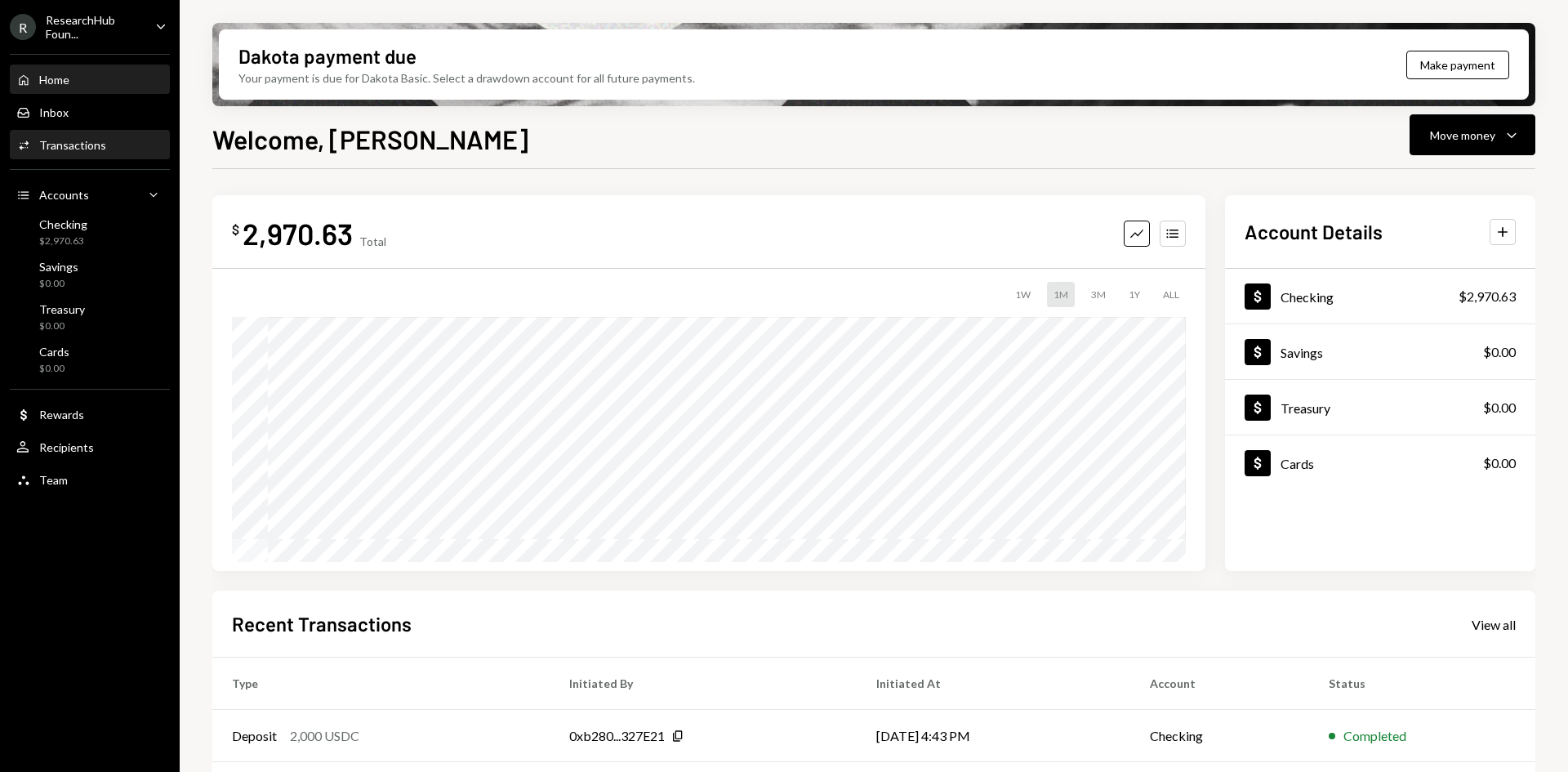
click at [109, 140] on div "Activities Transactions" at bounding box center [89, 145] width 147 height 15
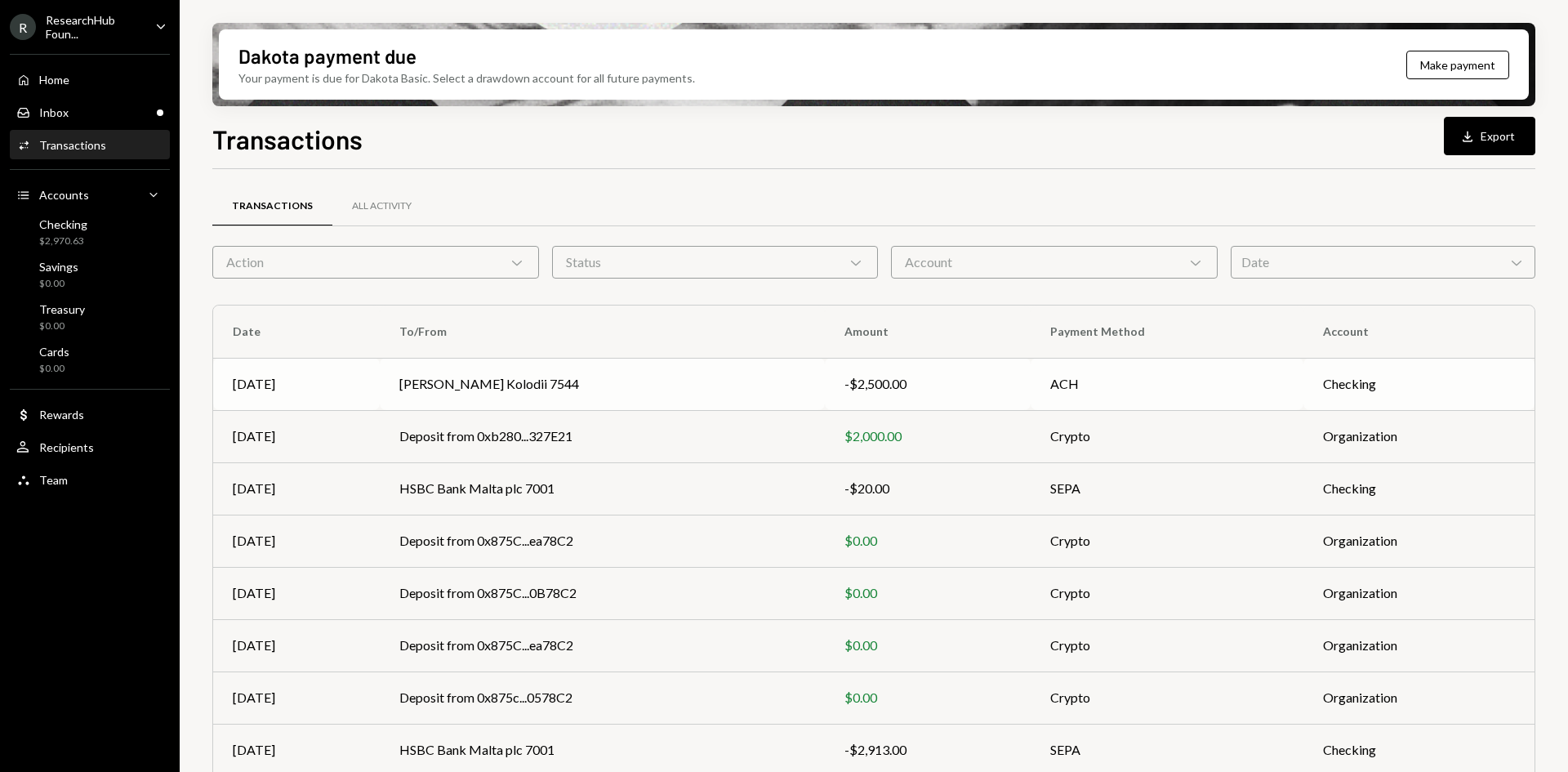
click at [709, 399] on td "Stasia Kolodii 7544" at bounding box center [602, 384] width 445 height 53
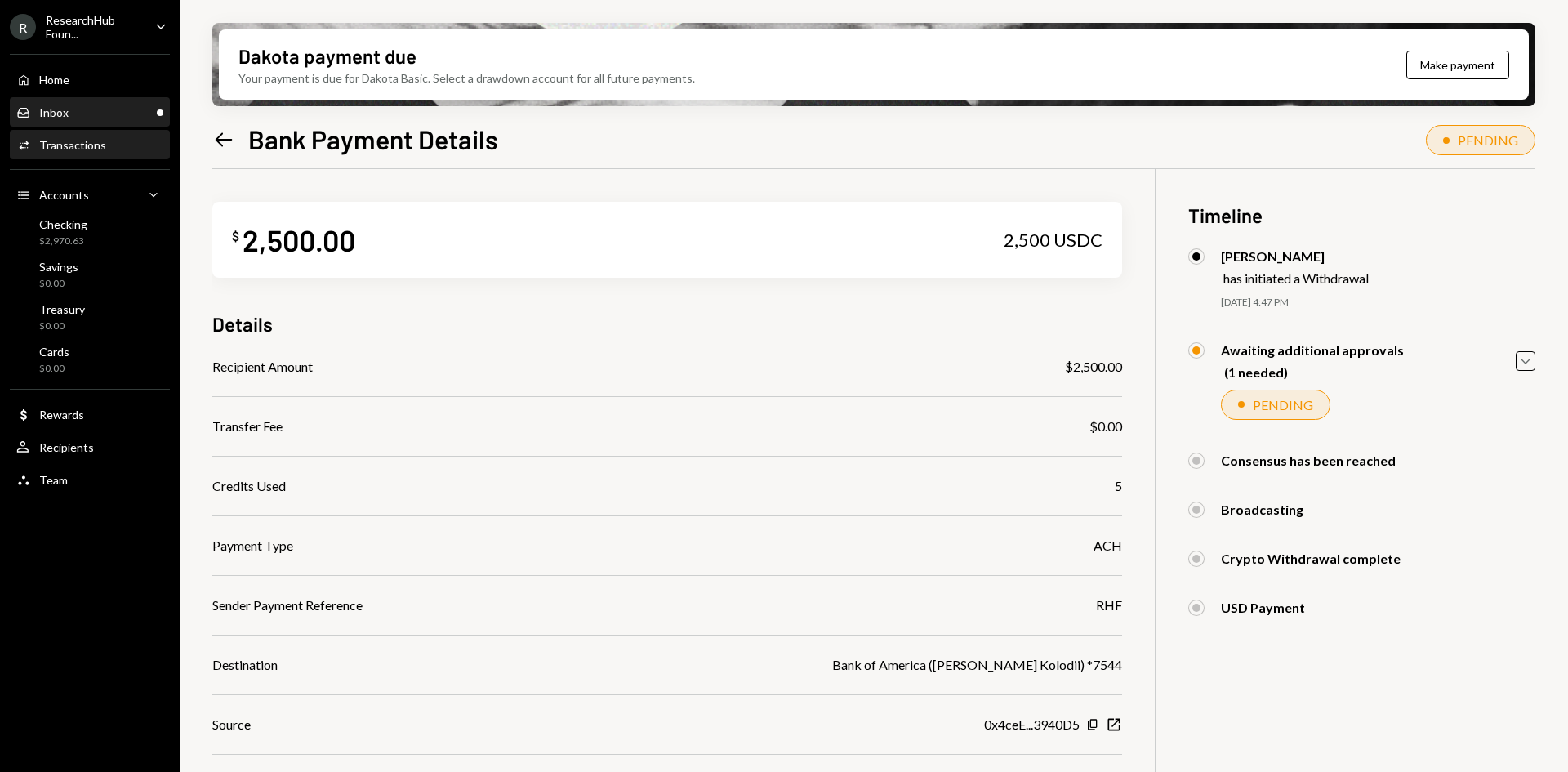
click at [96, 103] on div "Inbox Inbox" at bounding box center [89, 113] width 147 height 28
